Goal: Task Accomplishment & Management: Manage account settings

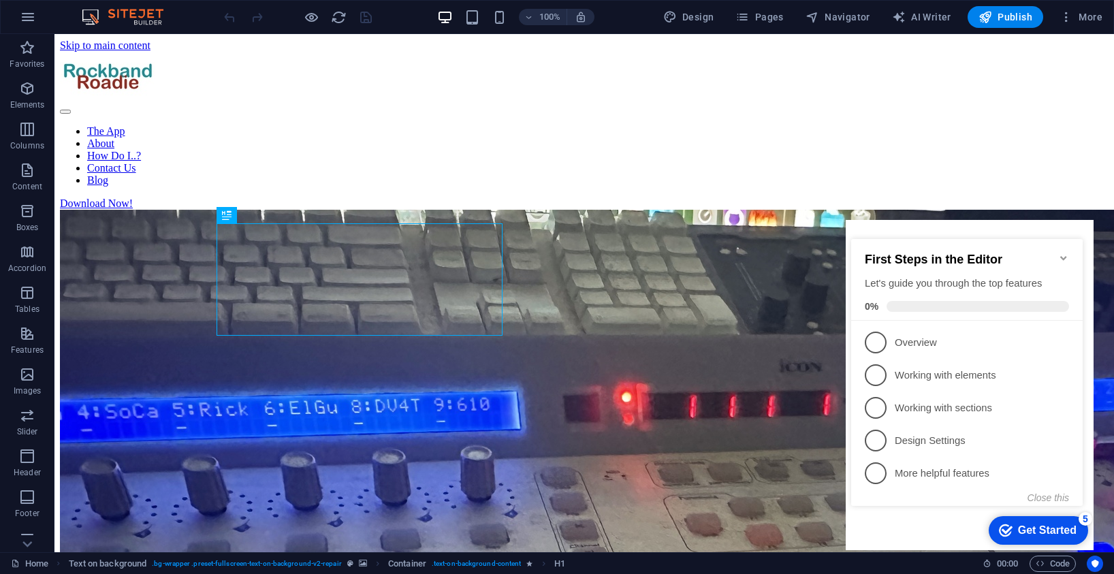
click at [1063, 253] on icon "Minimize checklist" at bounding box center [1063, 258] width 11 height 11
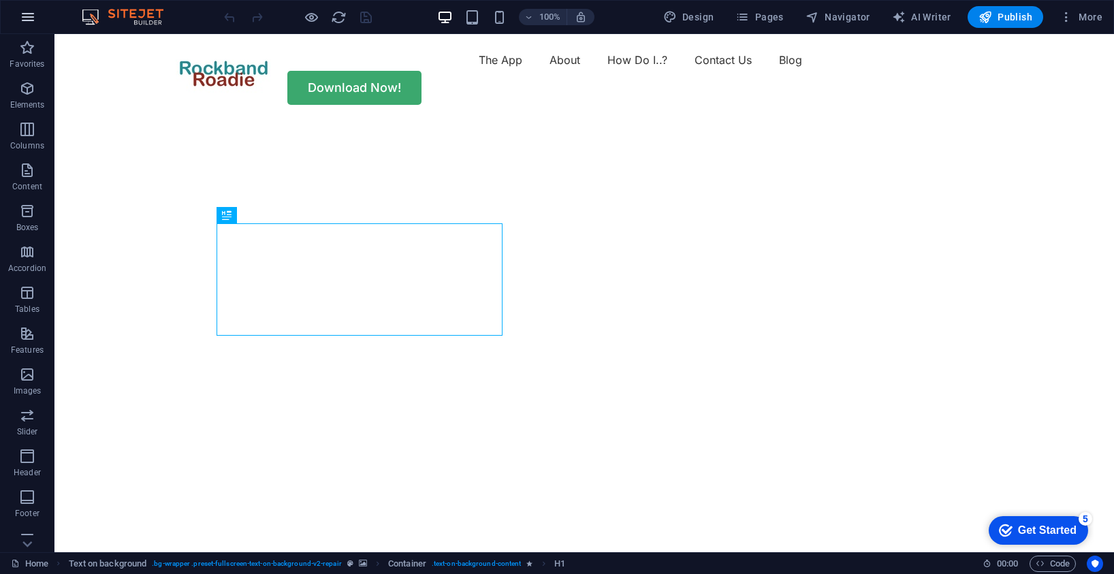
click at [27, 16] on icon "button" at bounding box center [28, 17] width 16 height 16
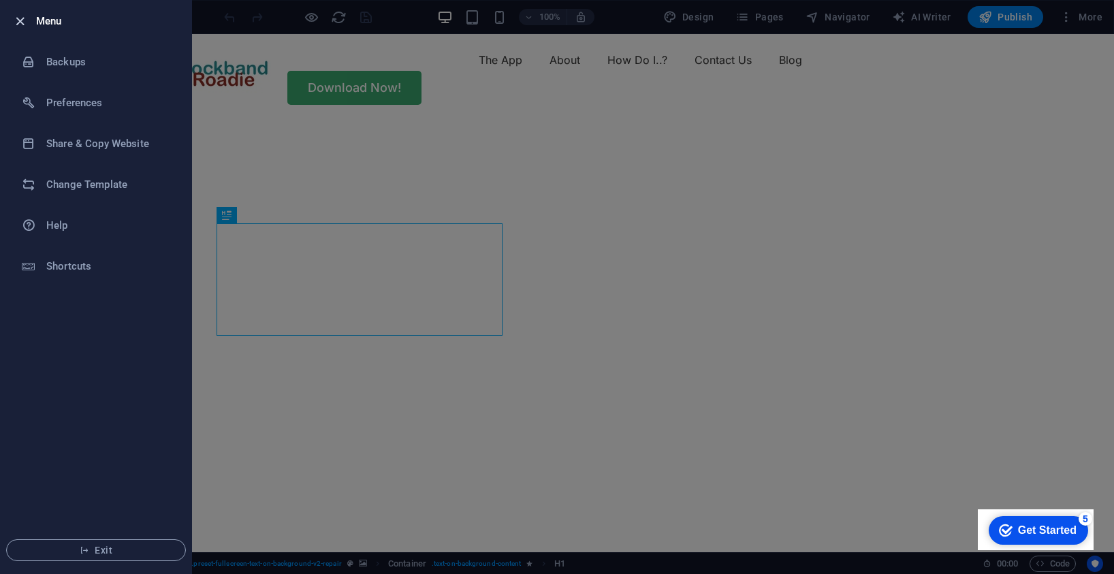
click at [20, 20] on icon "button" at bounding box center [20, 22] width 16 height 16
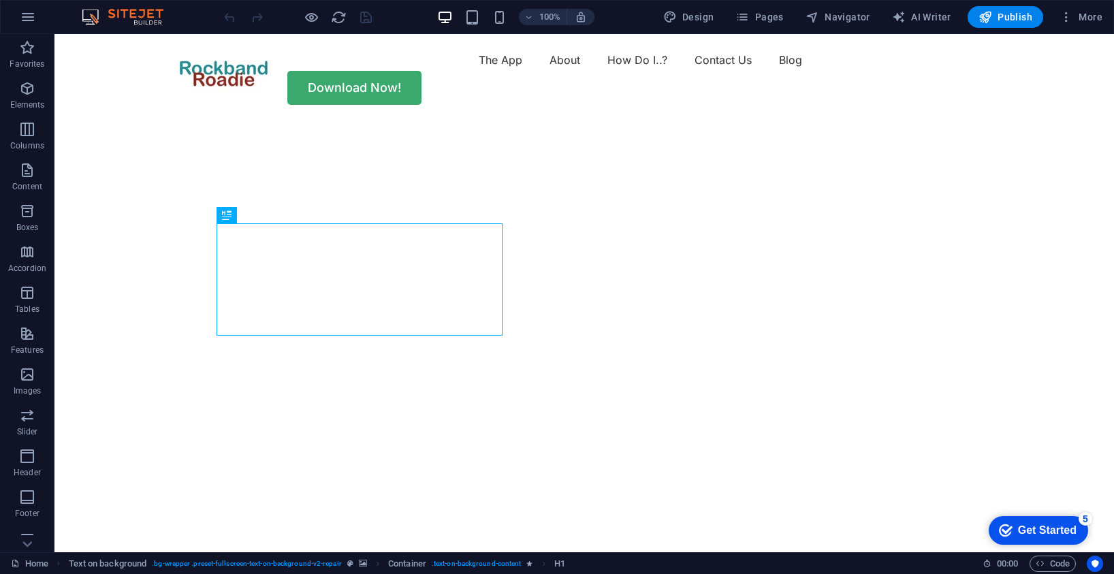
click at [146, 12] on img at bounding box center [129, 17] width 102 height 16
click at [1068, 15] on icon "button" at bounding box center [1066, 17] width 14 height 14
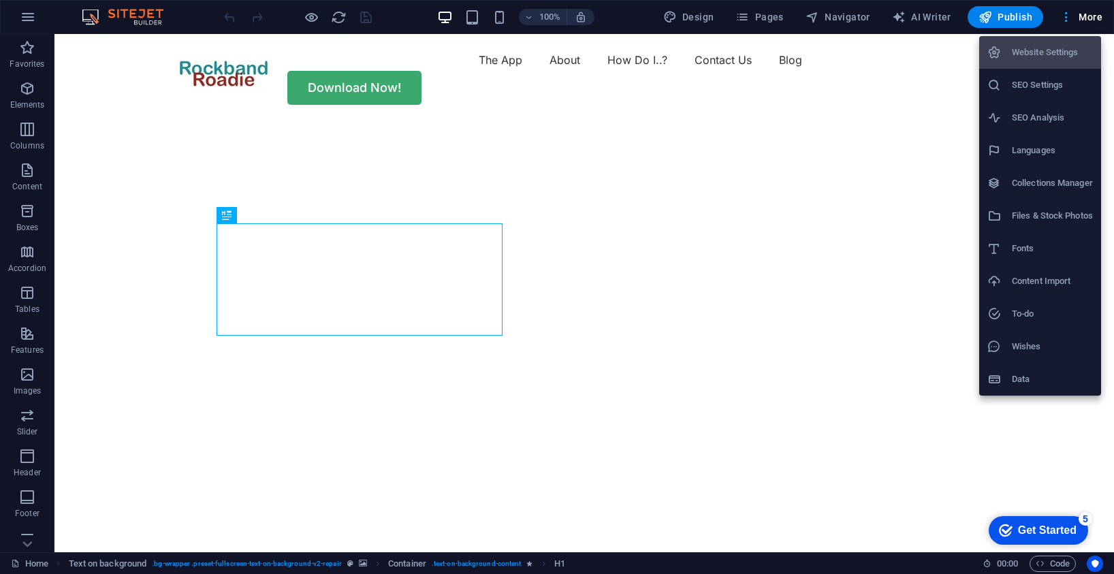
click at [1068, 15] on div at bounding box center [557, 287] width 1114 height 574
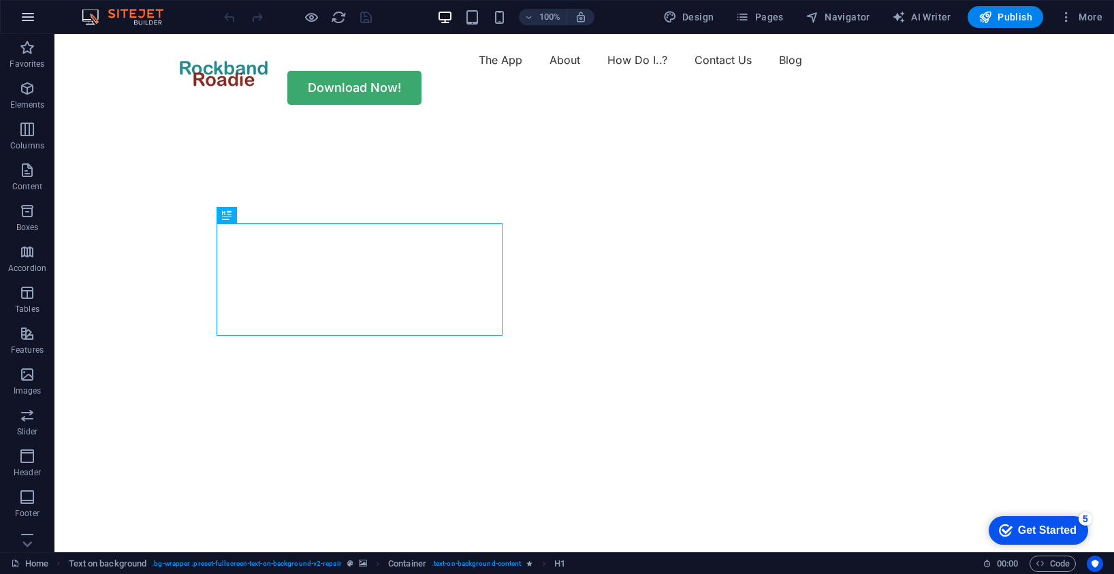
click at [31, 16] on icon "button" at bounding box center [28, 17] width 16 height 16
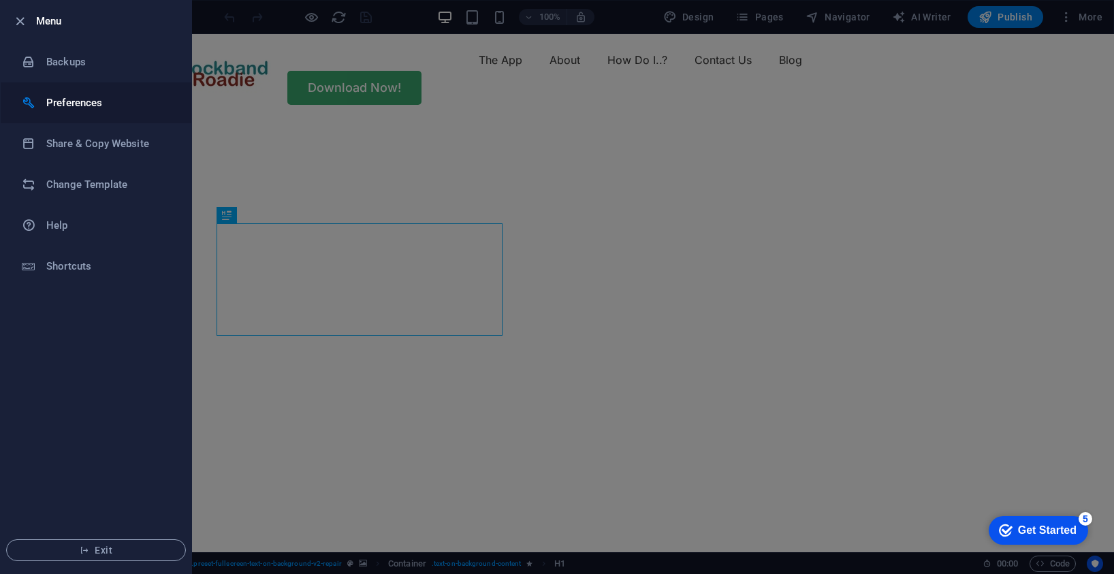
click at [81, 102] on h6 "Preferences" at bounding box center [109, 103] width 126 height 16
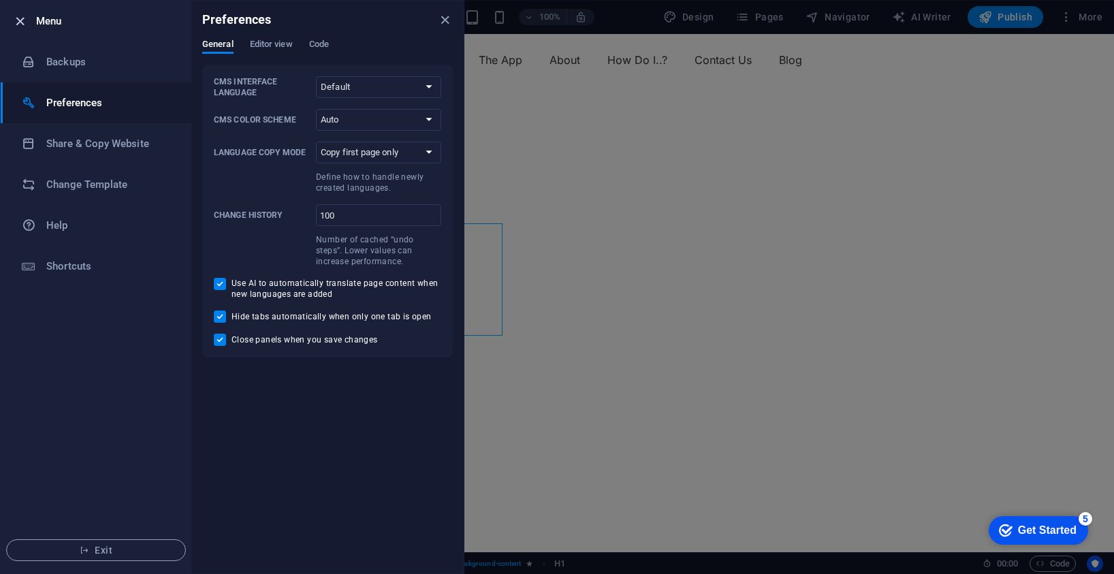
click at [20, 22] on icon "button" at bounding box center [20, 22] width 16 height 16
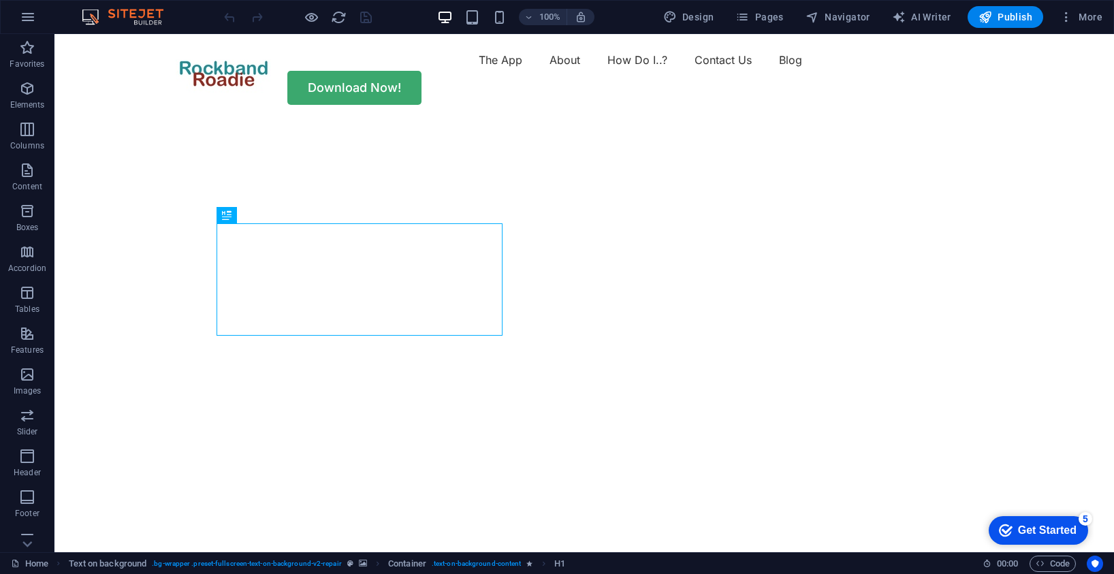
click at [132, 13] on img at bounding box center [129, 17] width 102 height 16
click at [1065, 14] on icon "button" at bounding box center [1066, 17] width 14 height 14
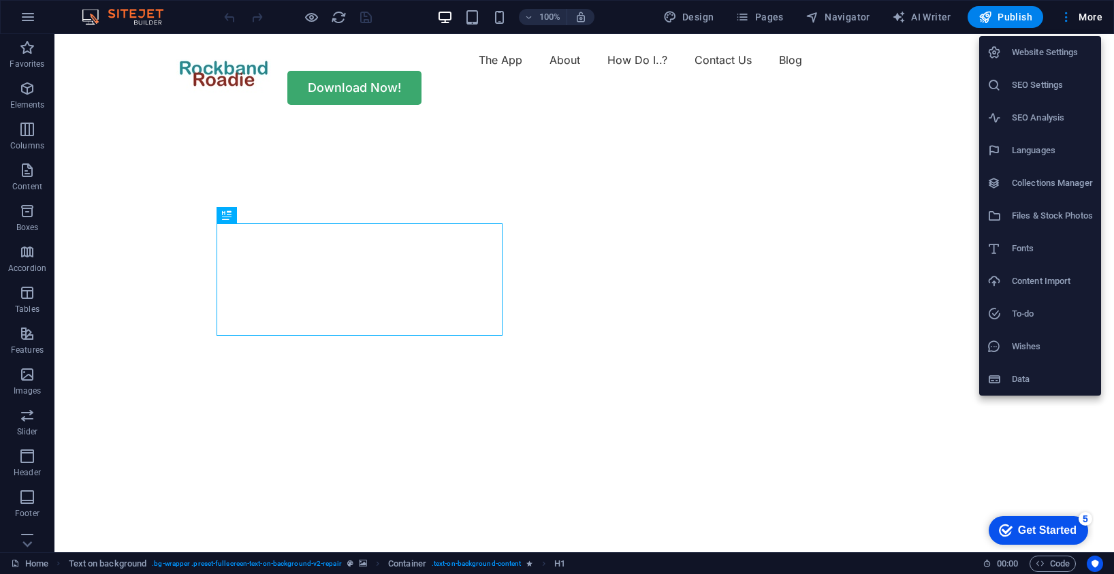
click at [1067, 49] on h6 "Website Settings" at bounding box center [1052, 52] width 81 height 16
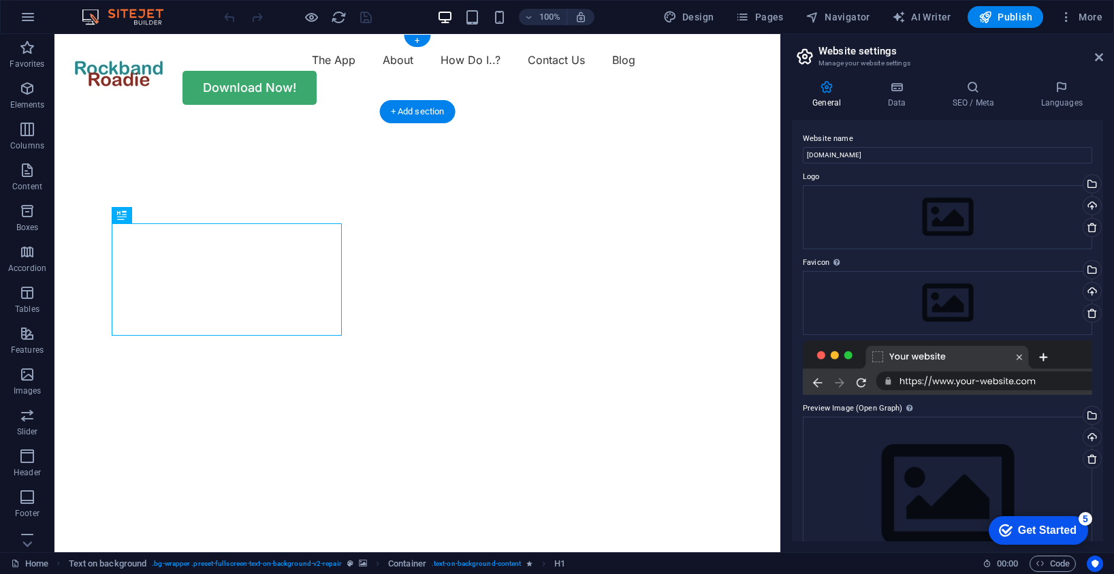
click at [127, 15] on img at bounding box center [129, 17] width 102 height 16
click at [29, 14] on icon "button" at bounding box center [28, 17] width 16 height 16
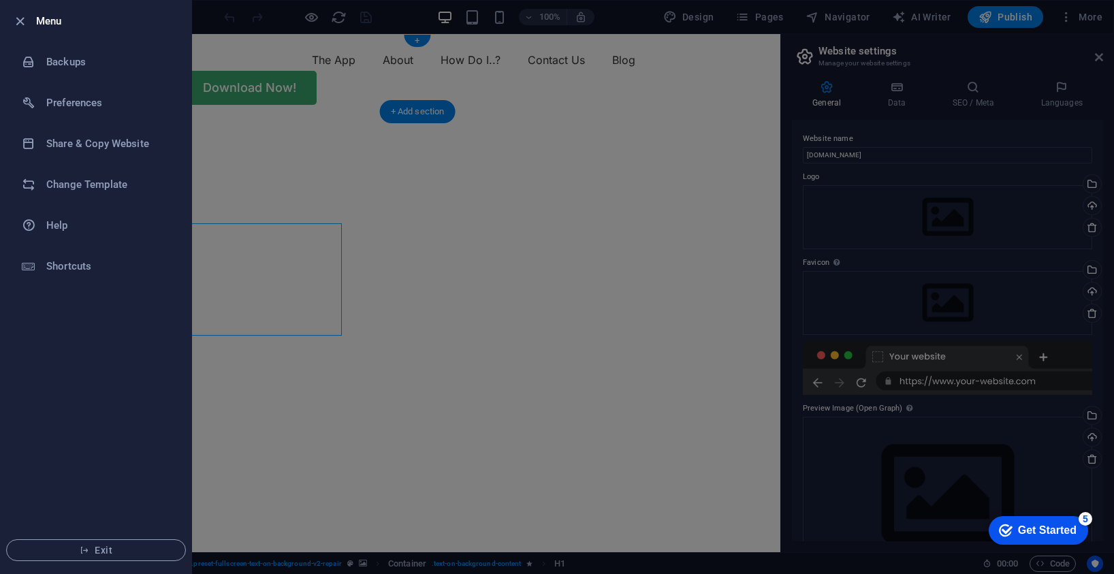
click at [29, 14] on div at bounding box center [24, 21] width 25 height 16
click at [15, 20] on icon "button" at bounding box center [20, 22] width 16 height 16
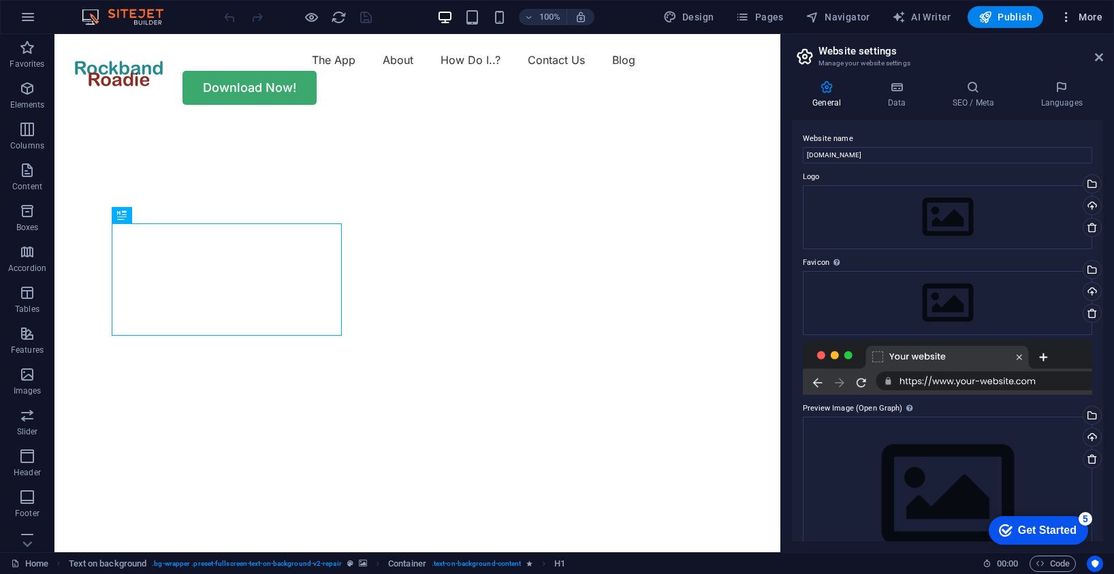
click at [1089, 14] on span "More" at bounding box center [1080, 17] width 43 height 14
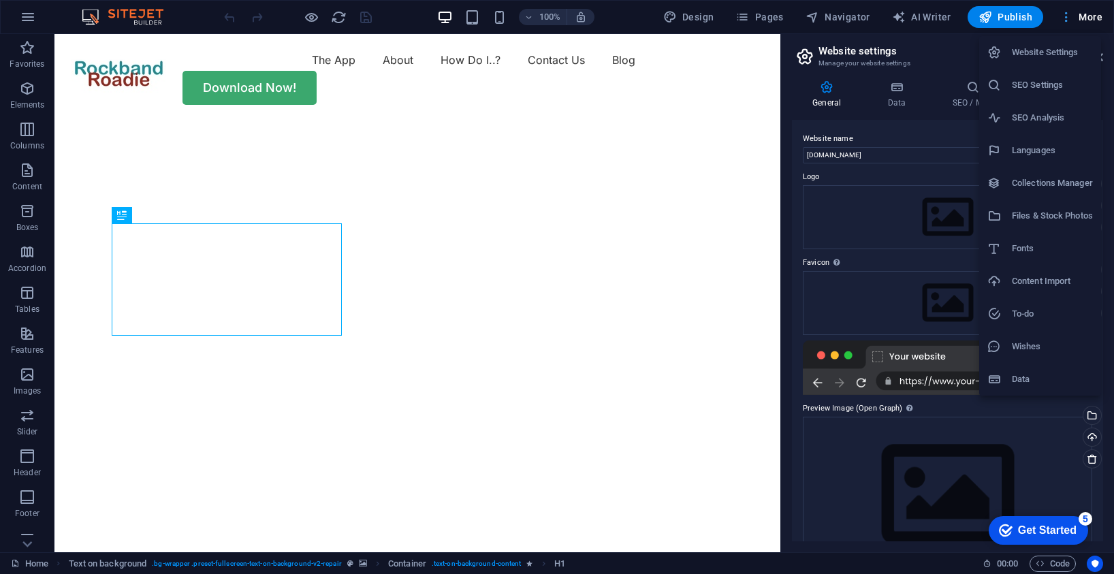
click at [1089, 14] on div at bounding box center [557, 287] width 1114 height 574
